Goal: Transaction & Acquisition: Book appointment/travel/reservation

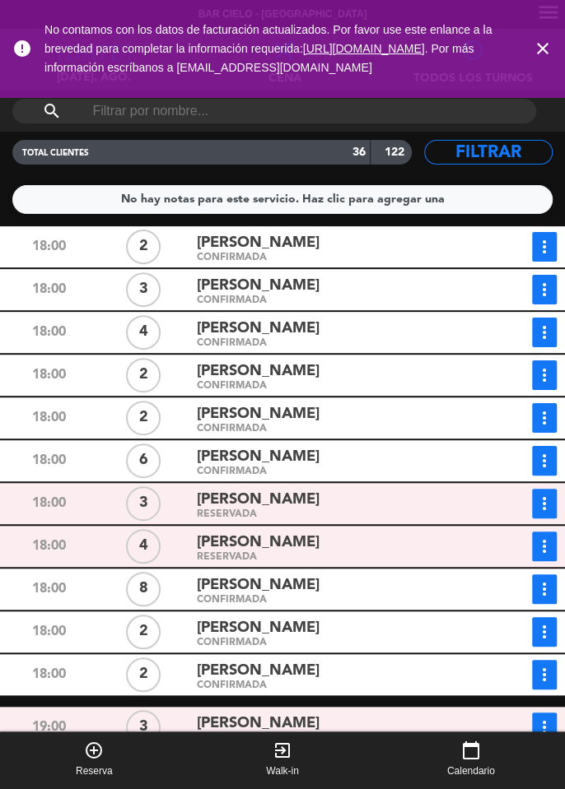
click at [543, 50] on icon "close" at bounding box center [542, 49] width 20 height 20
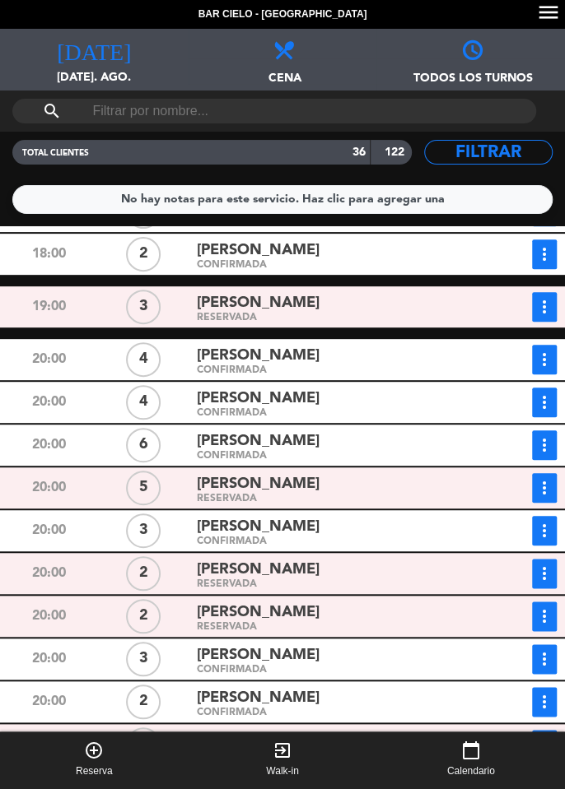
scroll to position [428, 0]
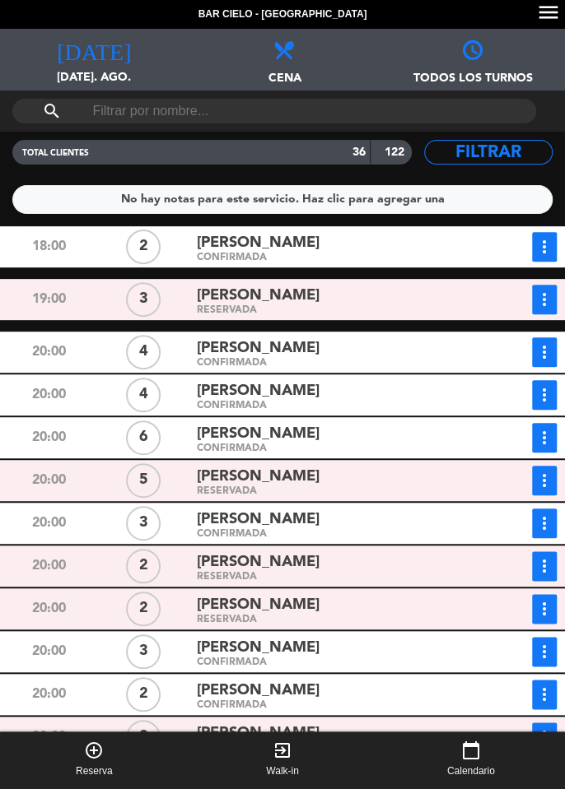
click at [95, 69] on span "[DATE]. ago." at bounding box center [94, 83] width 188 height 31
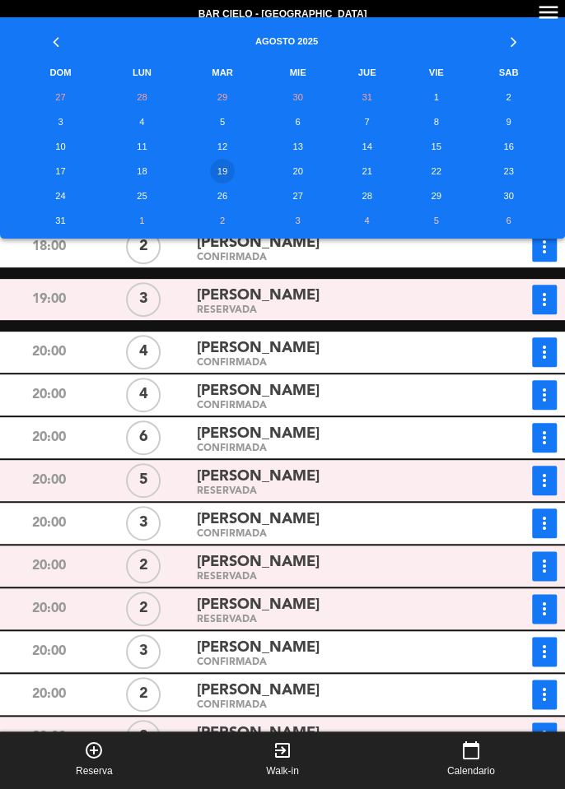
click at [503, 168] on td "23" at bounding box center [508, 171] width 78 height 25
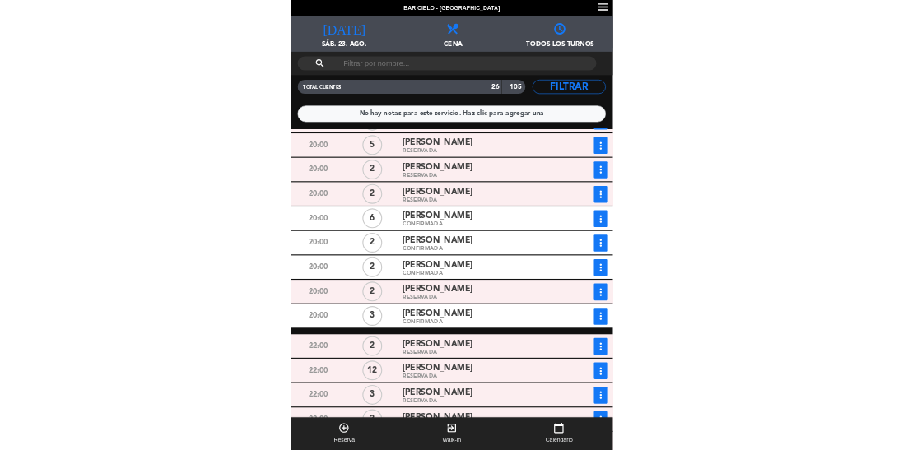
scroll to position [301, 0]
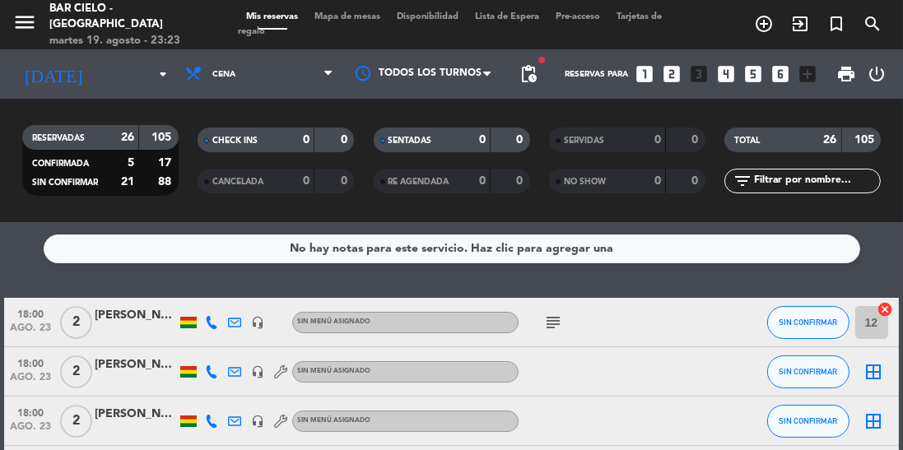
click at [564, 19] on icon "add_circle_outline" at bounding box center [764, 24] width 20 height 20
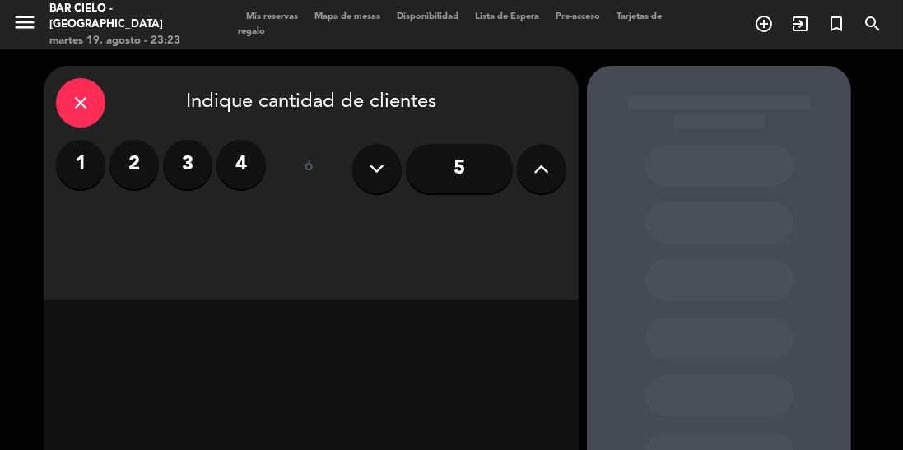
click at [120, 164] on label "2" at bounding box center [133, 164] width 49 height 49
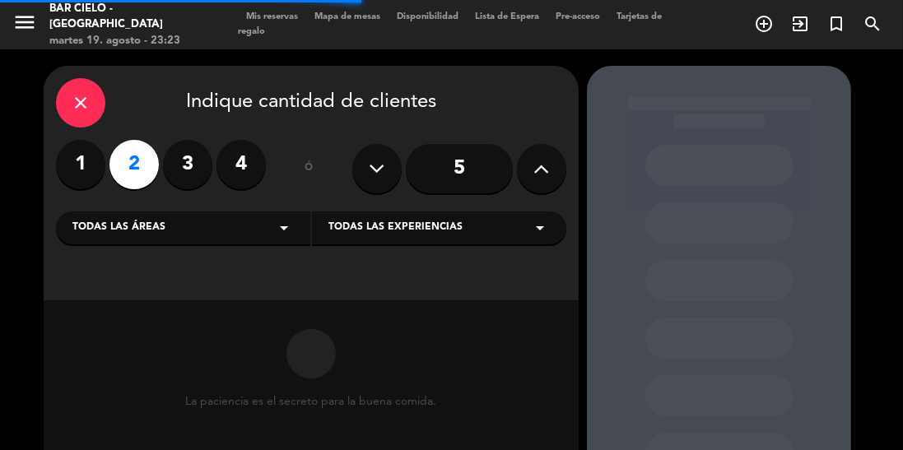
click at [514, 238] on div "Todas las experiencias arrow_drop_down" at bounding box center [439, 228] width 254 height 33
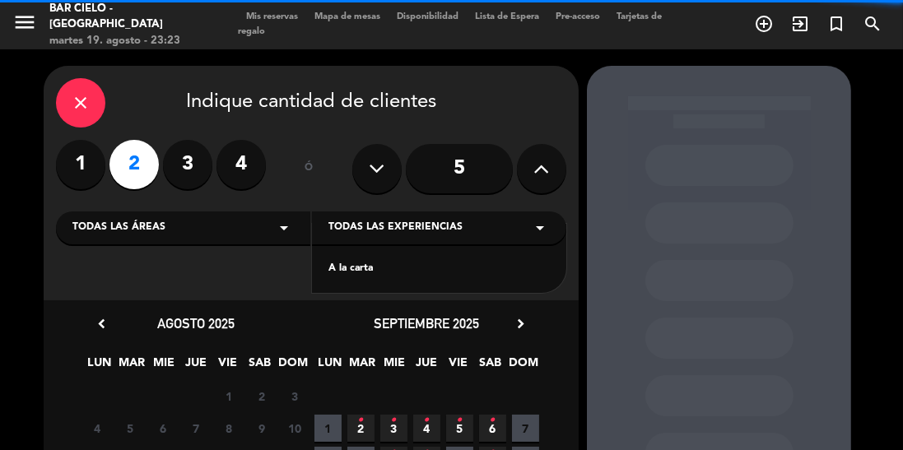
click at [266, 216] on div "Todas las áreas arrow_drop_down" at bounding box center [183, 228] width 254 height 33
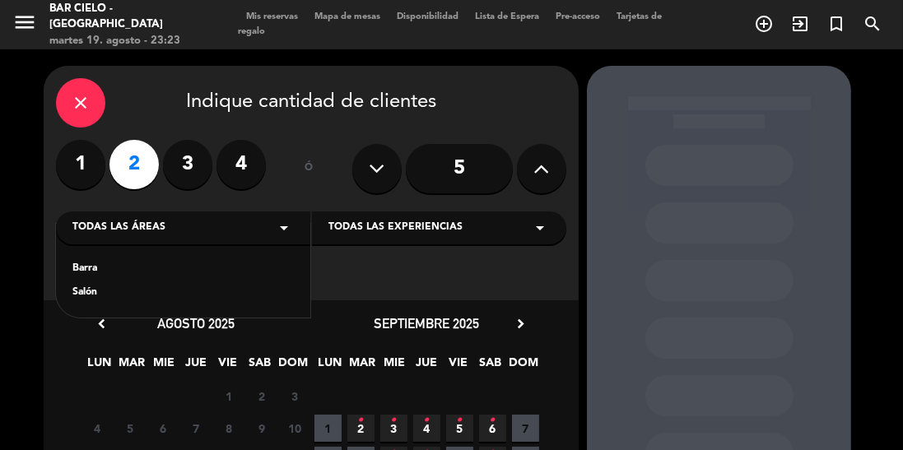
click at [194, 296] on div "Salón" at bounding box center [182, 293] width 221 height 16
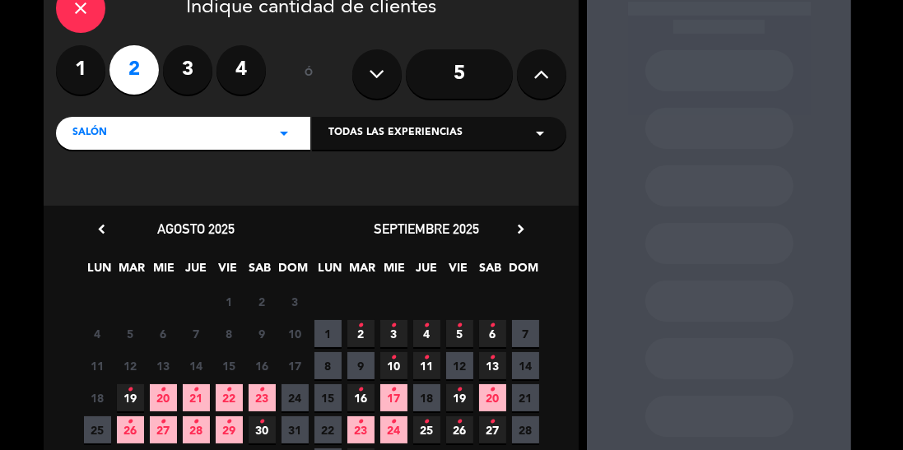
scroll to position [108, 0]
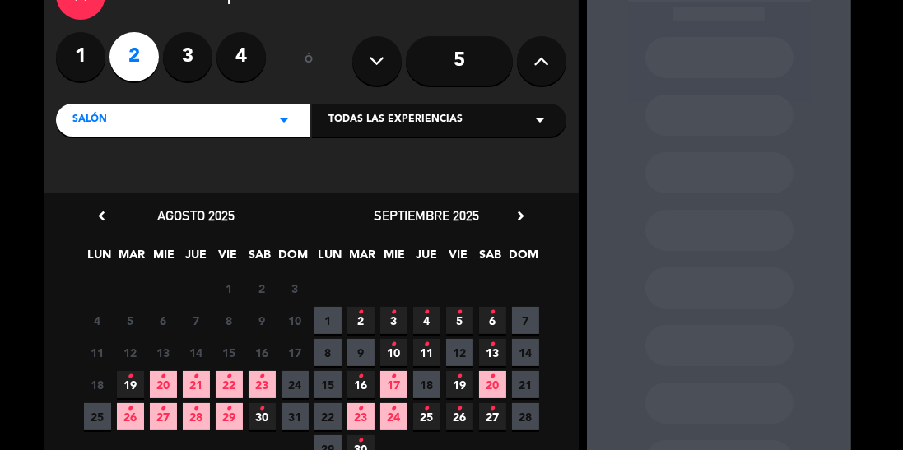
click at [267, 389] on span "23 •" at bounding box center [262, 384] width 27 height 27
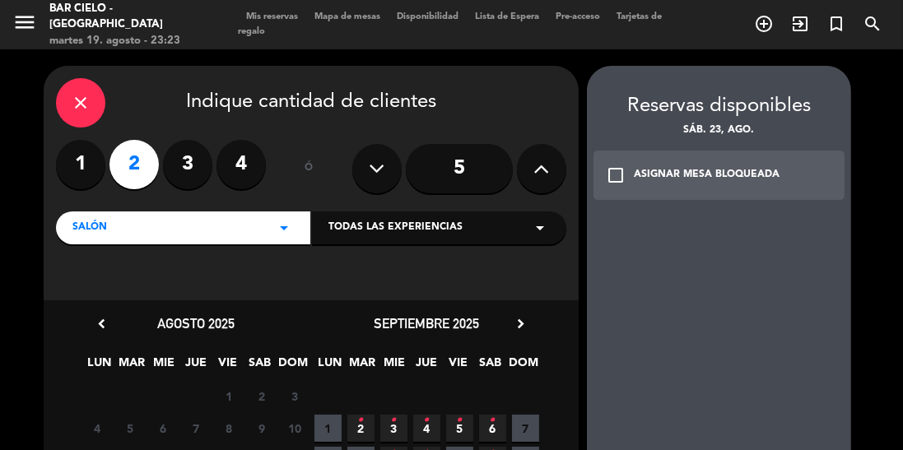
scroll to position [1, 0]
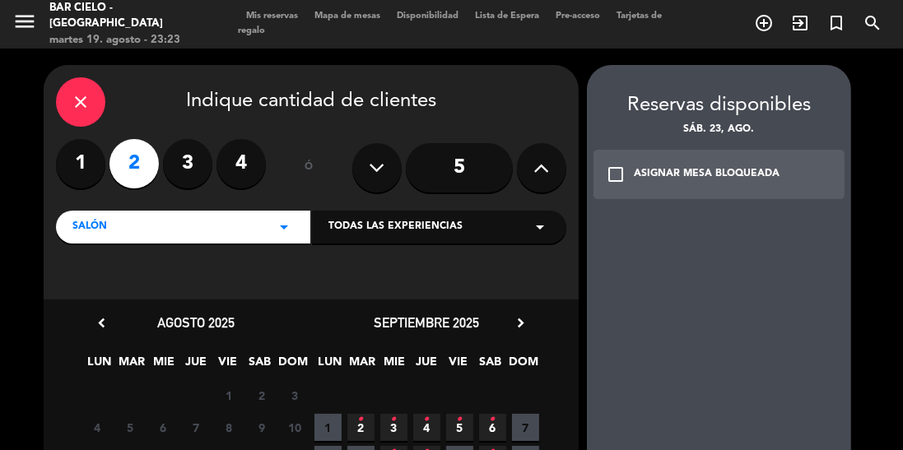
click at [564, 172] on icon "check_box_outline_blank" at bounding box center [616, 175] width 20 height 20
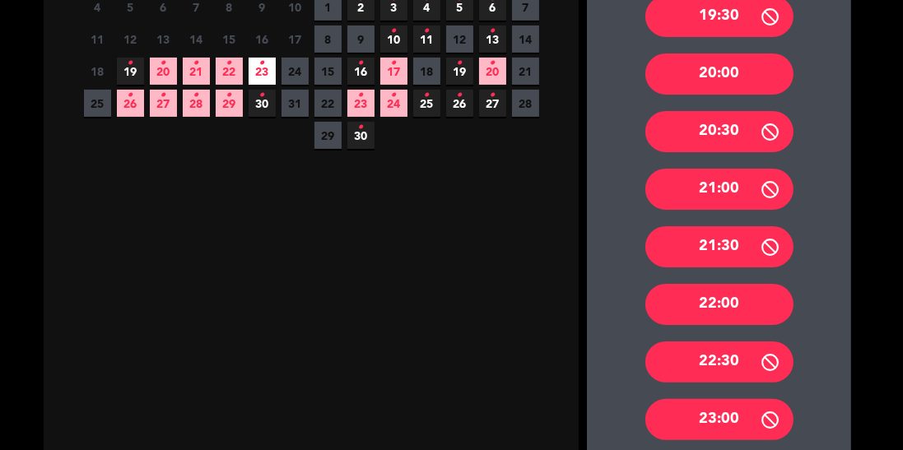
scroll to position [493, 0]
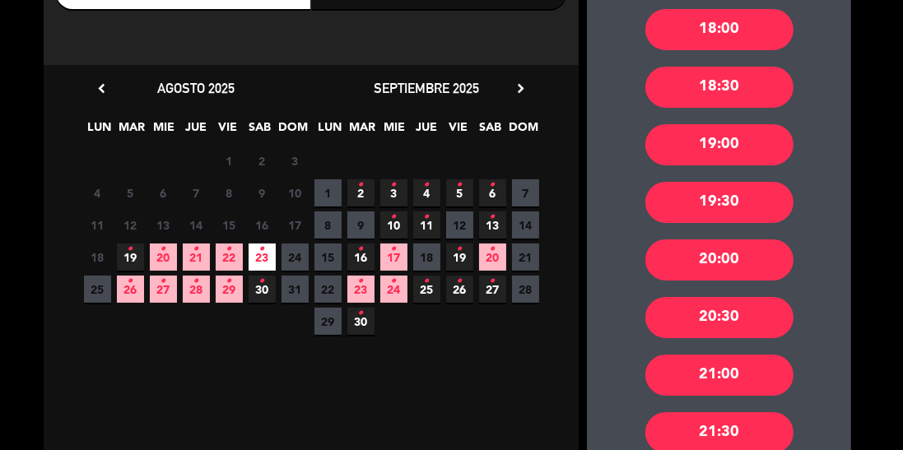
scroll to position [0, 0]
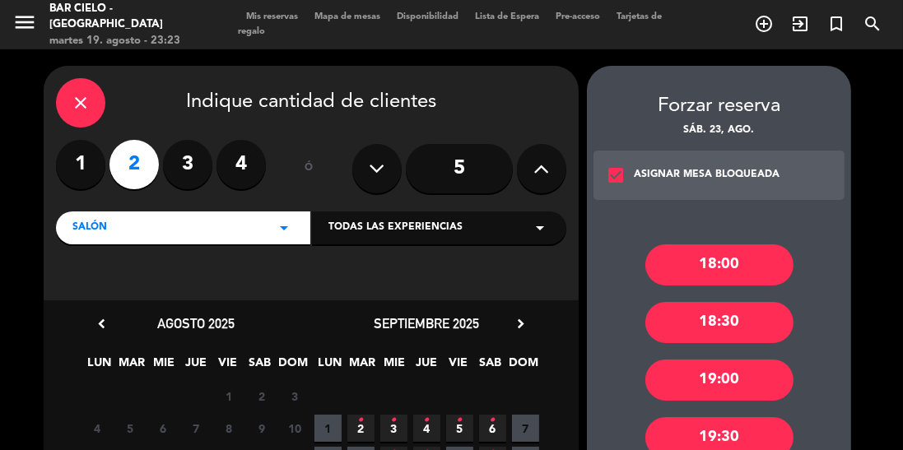
click at [564, 168] on icon "check_box" at bounding box center [616, 175] width 20 height 20
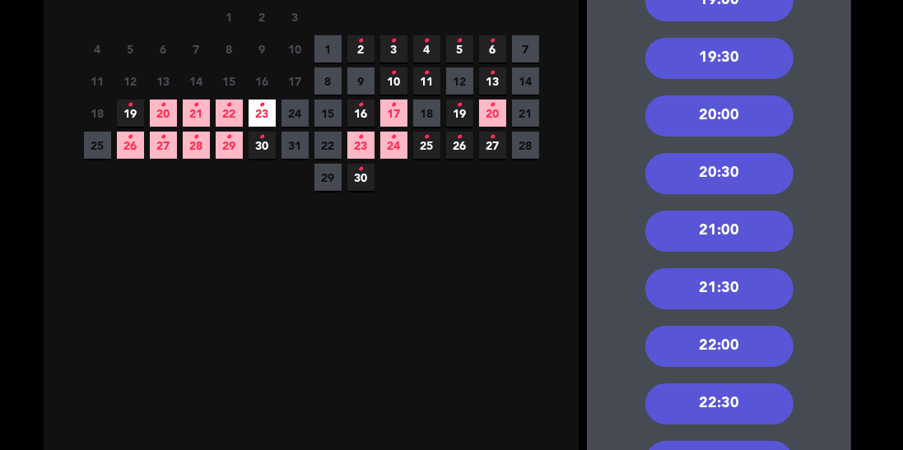
click at [564, 106] on div "20:00" at bounding box center [719, 115] width 148 height 41
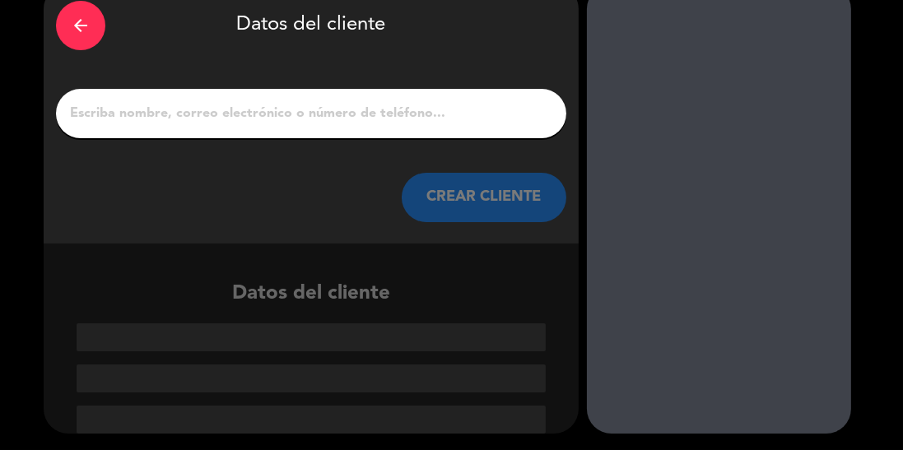
scroll to position [2, 0]
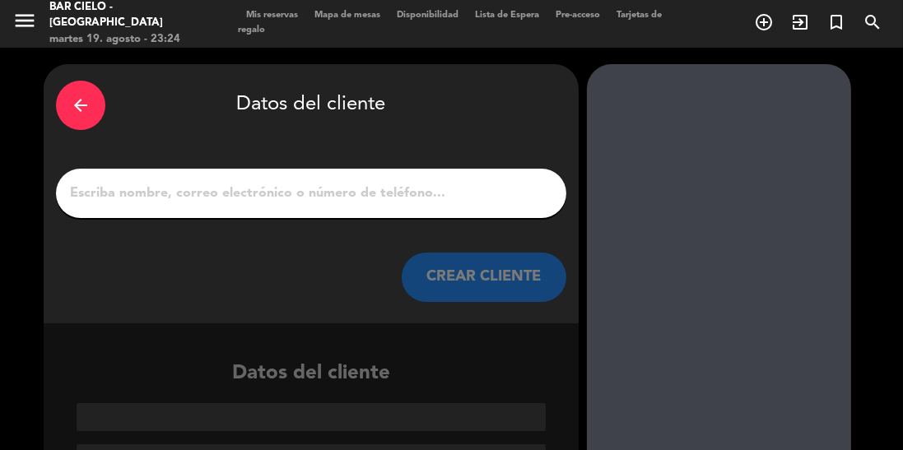
click at [463, 184] on input "1" at bounding box center [311, 193] width 486 height 23
click at [136, 198] on input "1" at bounding box center [311, 193] width 486 height 23
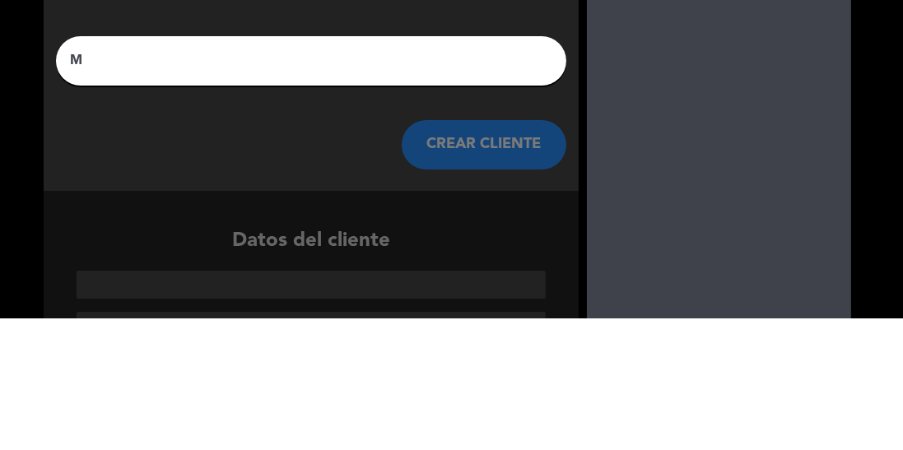
scroll to position [0, 0]
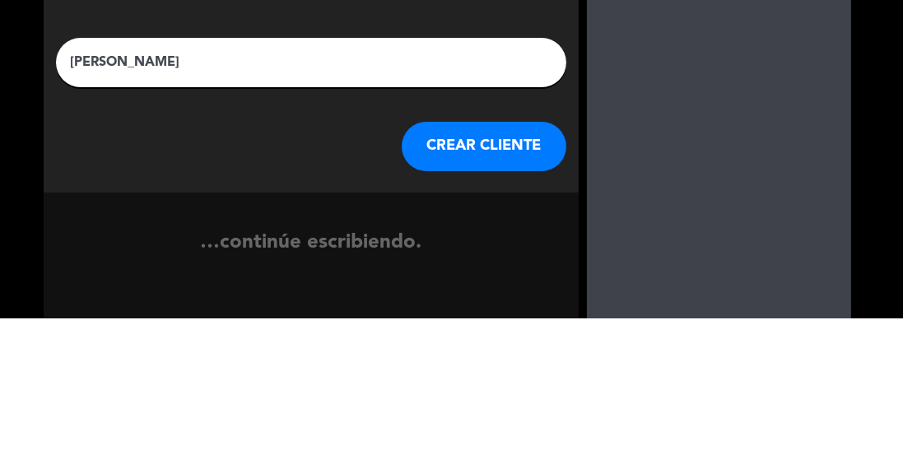
type input "[PERSON_NAME]"
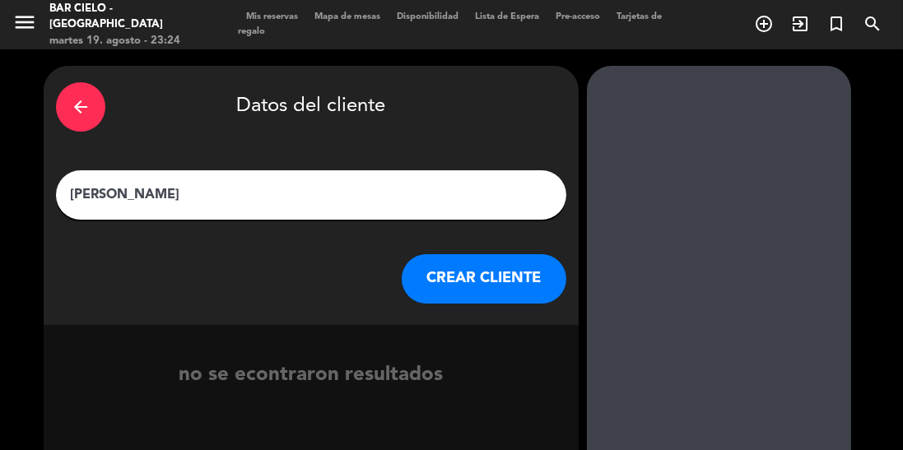
click at [518, 283] on button "CREAR CLIENTE" at bounding box center [484, 278] width 165 height 49
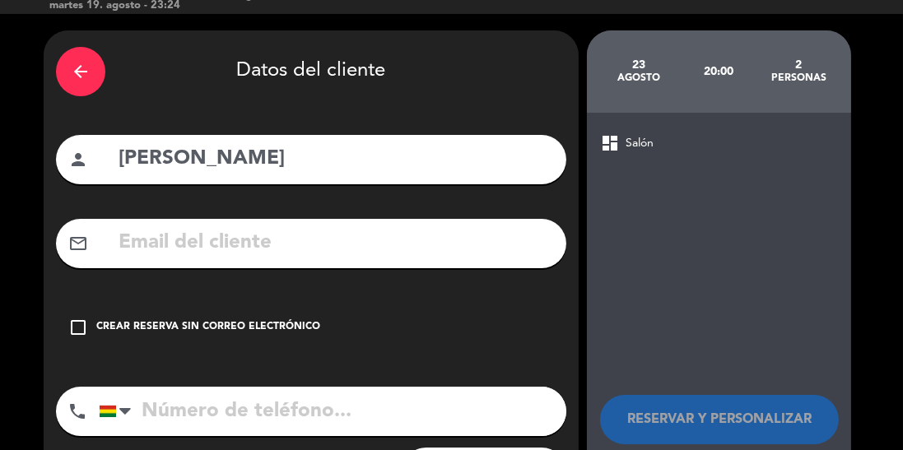
scroll to position [40, 0]
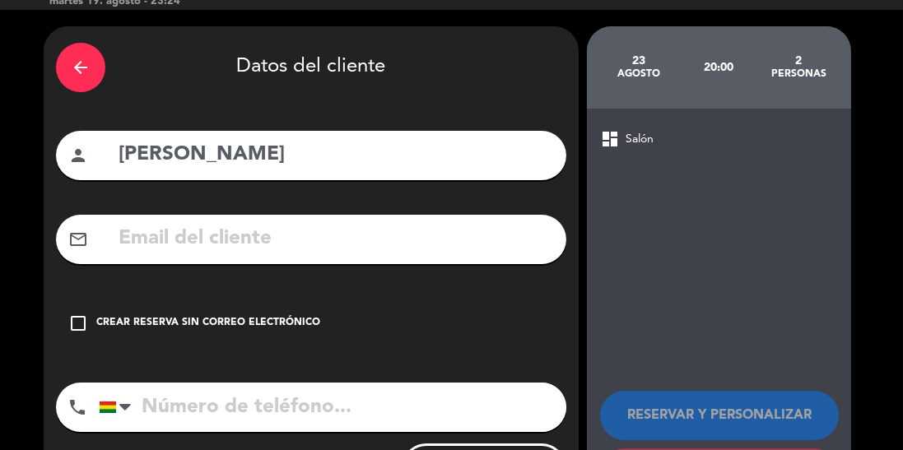
click at [72, 332] on icon "check_box_outline_blank" at bounding box center [78, 324] width 20 height 20
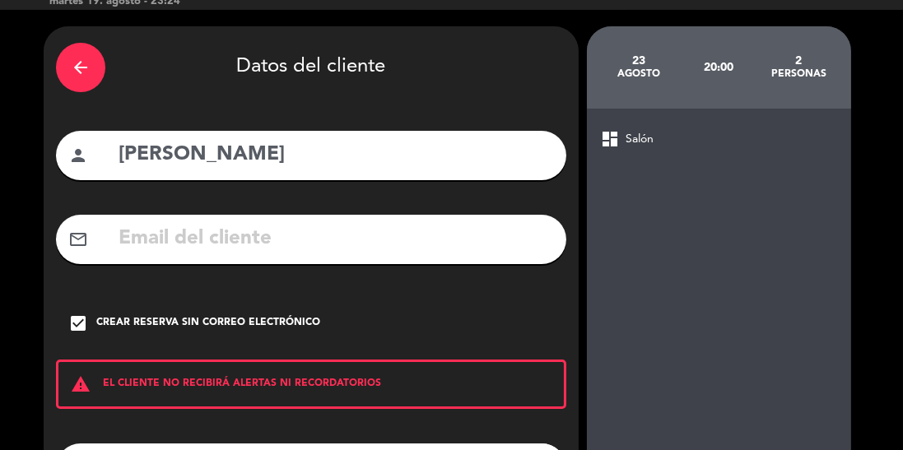
scroll to position [105, 0]
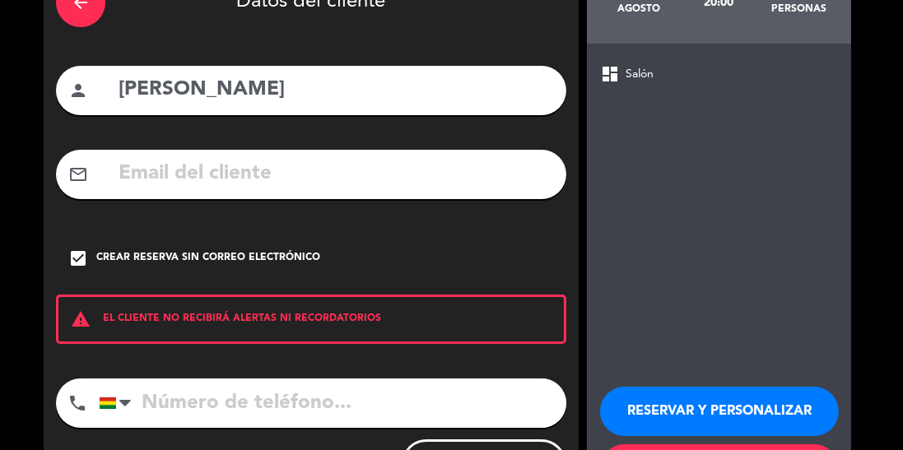
click at [324, 410] on input "tel" at bounding box center [332, 403] width 467 height 49
type input "77817969"
click at [564, 387] on button "RESERVAR Y PERSONALIZAR" at bounding box center [719, 411] width 239 height 49
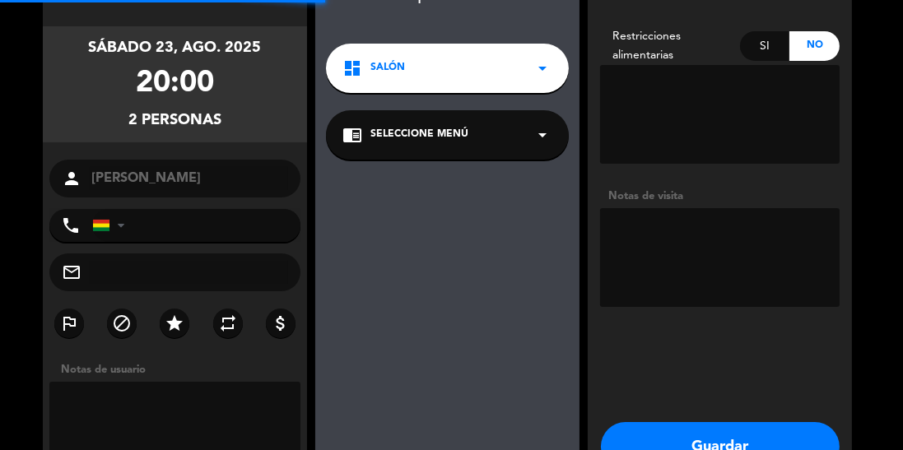
type input "[PHONE_NUMBER]"
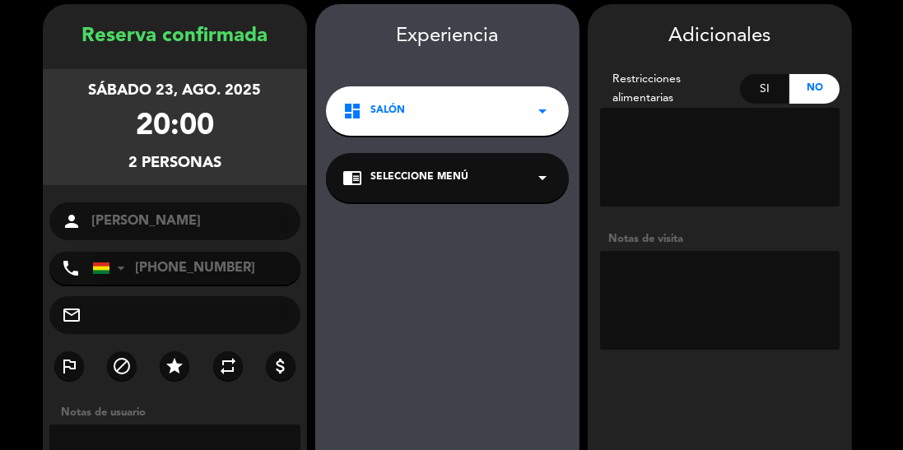
scroll to position [63, 0]
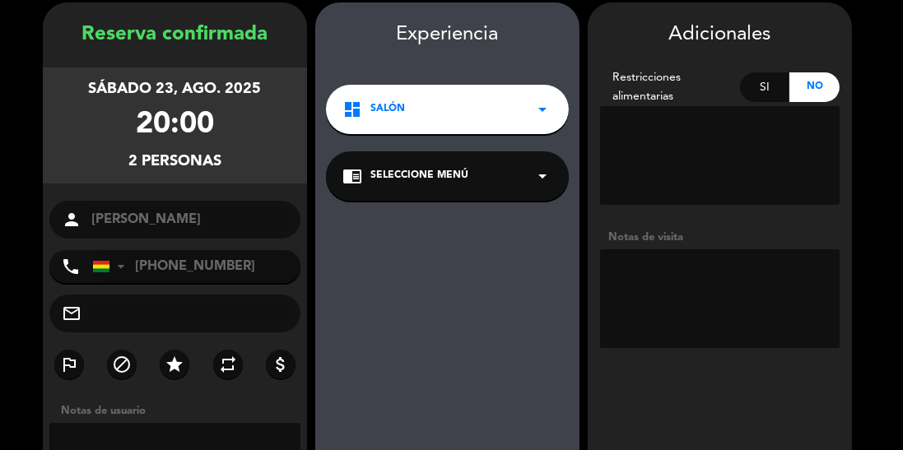
click at [564, 281] on textarea at bounding box center [719, 298] width 239 height 99
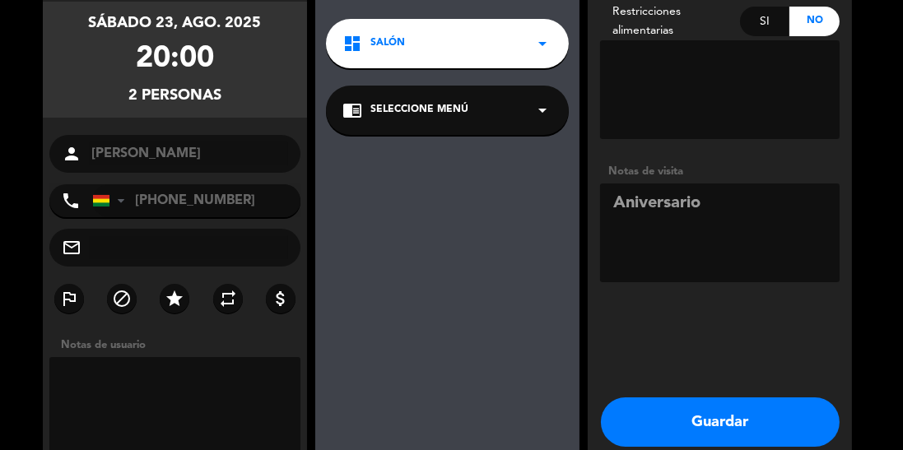
scroll to position [123, 0]
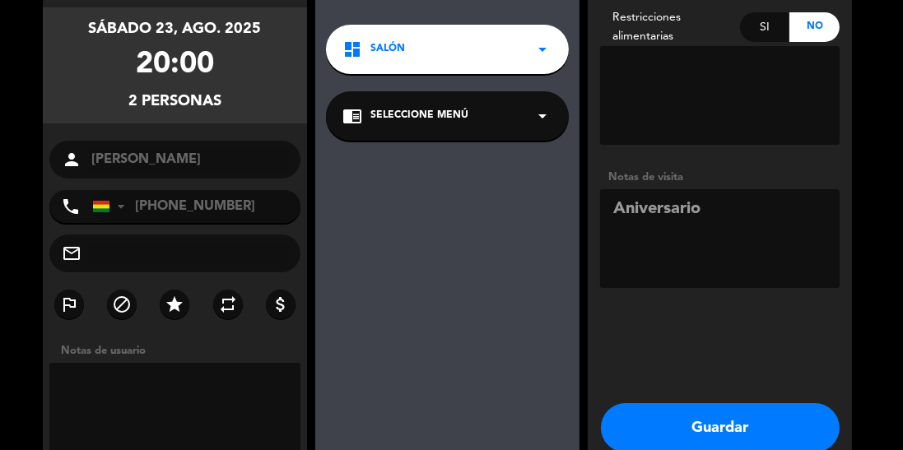
click at [564, 207] on textarea at bounding box center [719, 238] width 239 height 99
type textarea "Aniversario /reserva de [PERSON_NAME]"
click at [564, 427] on button "Guardar" at bounding box center [720, 427] width 239 height 49
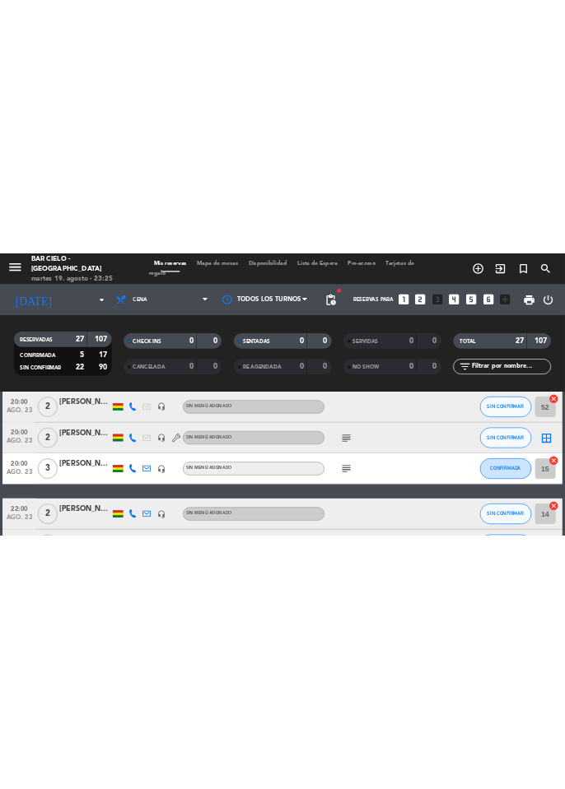
scroll to position [725, 0]
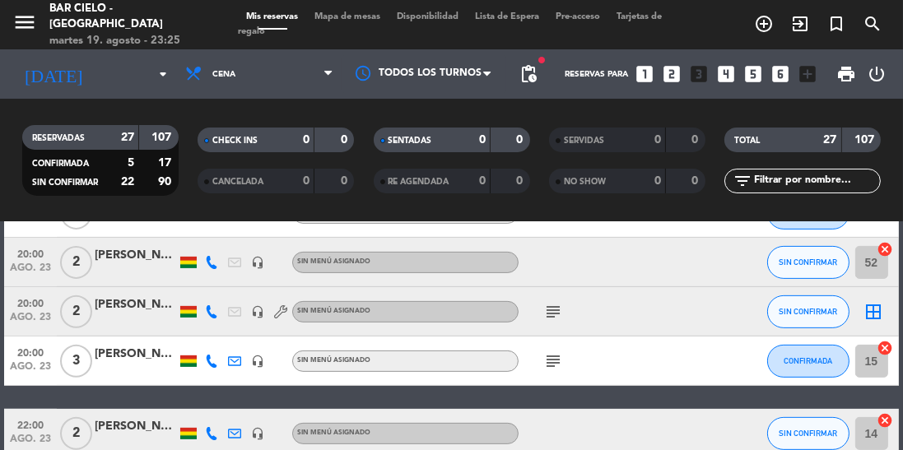
click at [117, 305] on div "[PERSON_NAME]" at bounding box center [136, 304] width 82 height 19
